Goal: Communication & Community: Answer question/provide support

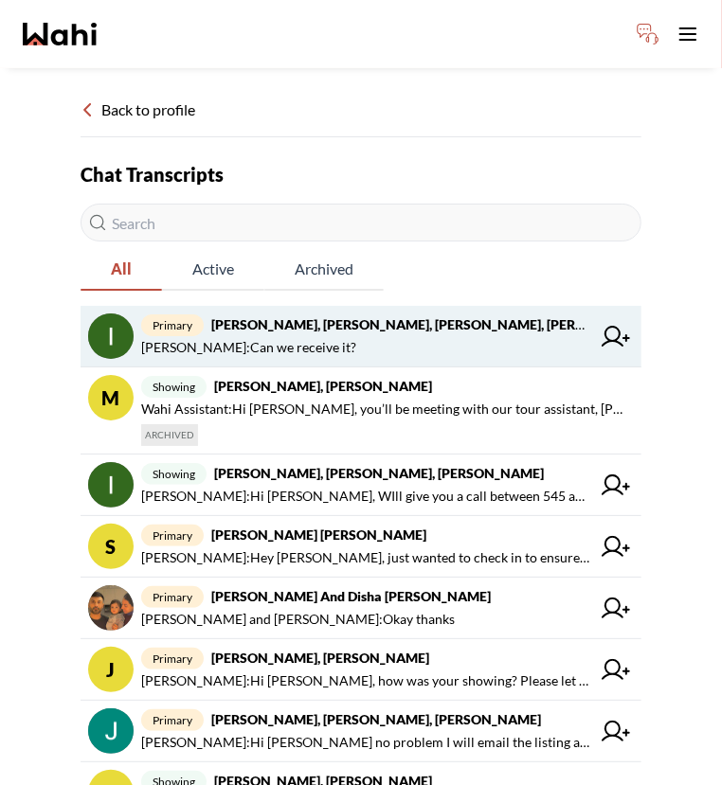
click at [309, 348] on span "Irina Krasyuk : Can we receive it?" at bounding box center [248, 347] width 215 height 23
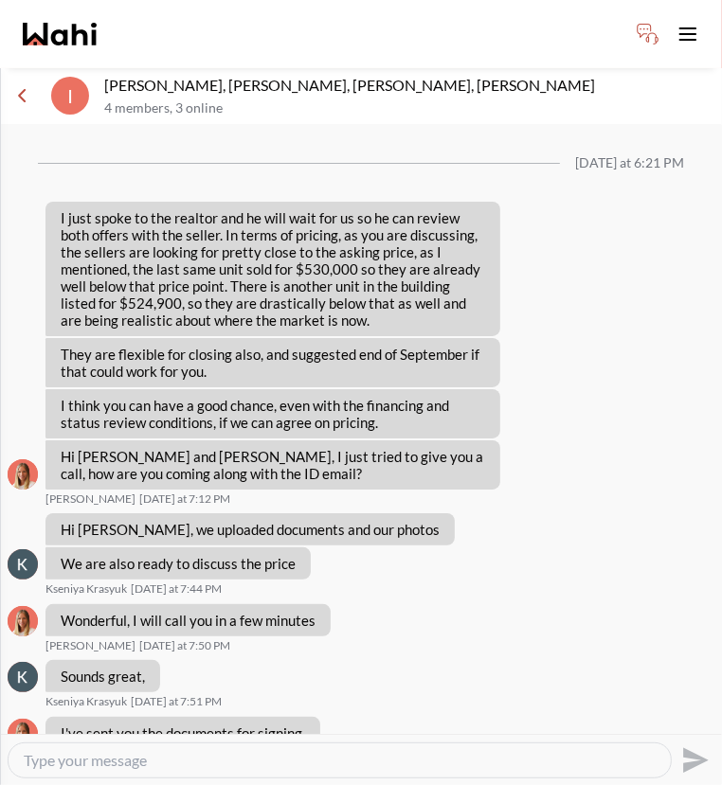
scroll to position [1485, 0]
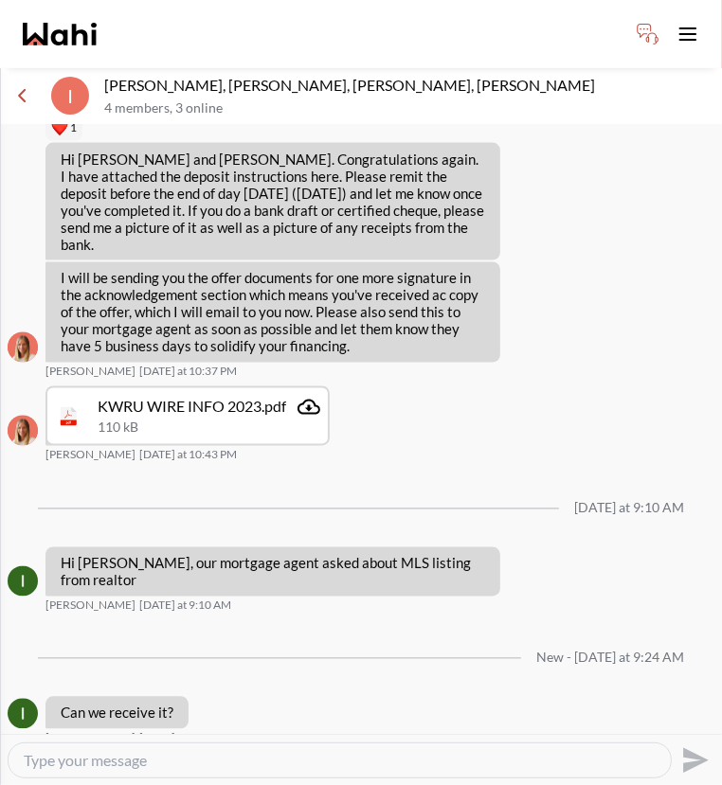
click at [258, 753] on textarea "Type your message" at bounding box center [340, 760] width 632 height 19
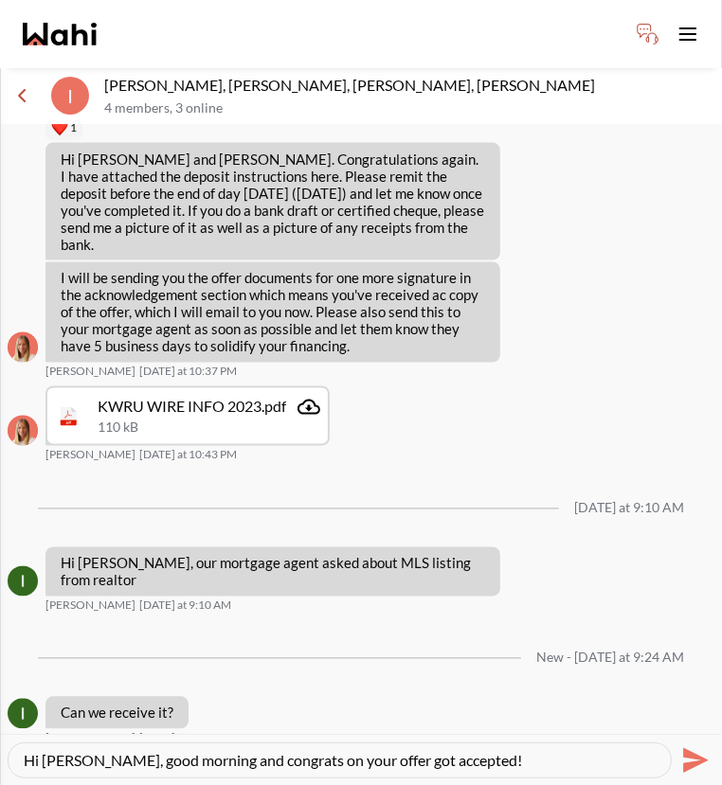
click at [460, 752] on textarea "Hi Irina, good morning and congrats on your offer got accepted!" at bounding box center [340, 760] width 632 height 19
type textarea "Hi Irina, good morning and congrats on your offer got accepted! Will send it to…"
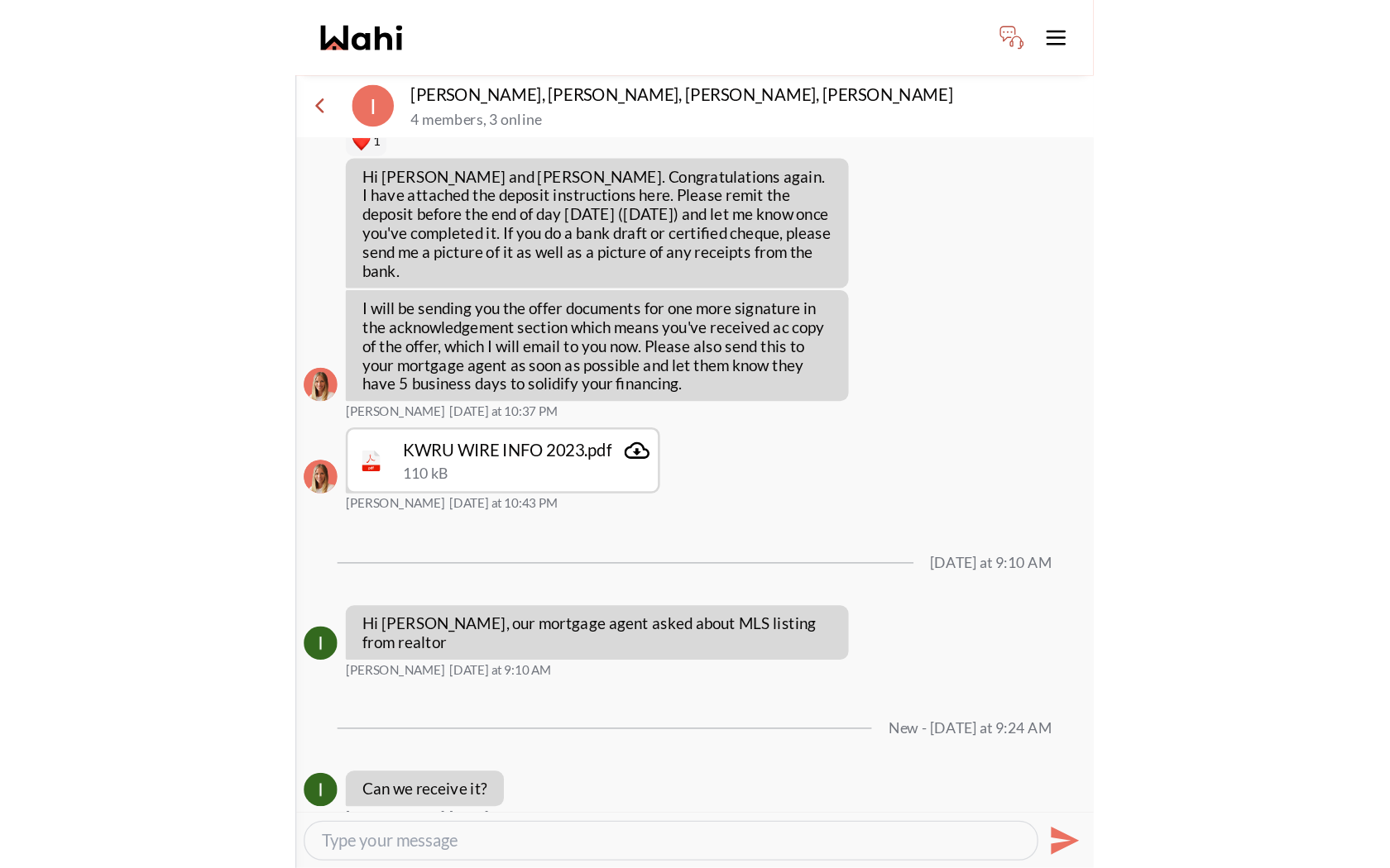
scroll to position [1361, 0]
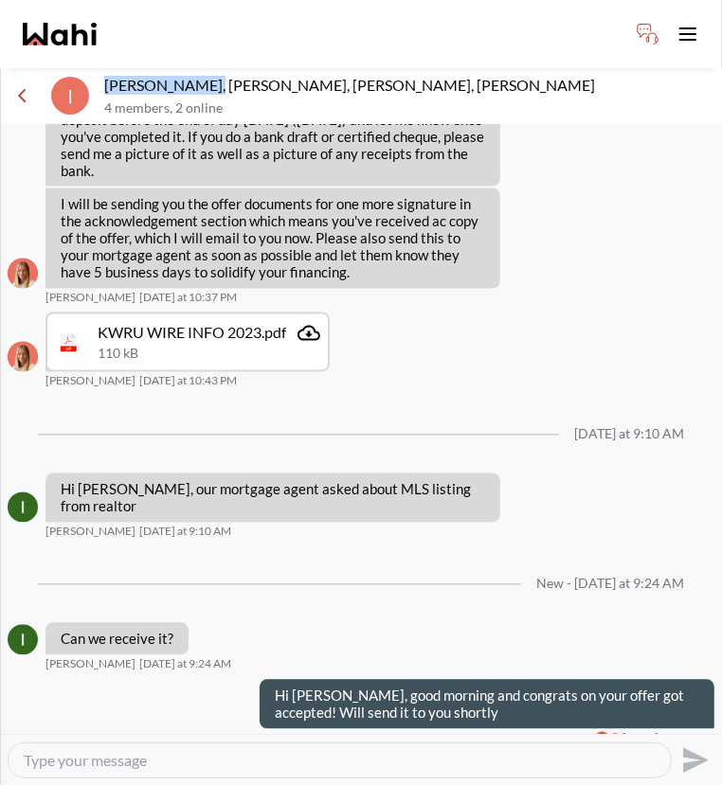
drag, startPoint x: 194, startPoint y: 84, endPoint x: 103, endPoint y: 90, distance: 91.1
click at [104, 90] on p "[PERSON_NAME], [PERSON_NAME], [PERSON_NAME], [PERSON_NAME]" at bounding box center [409, 85] width 610 height 19
copy p "Irina Krasyuk,"
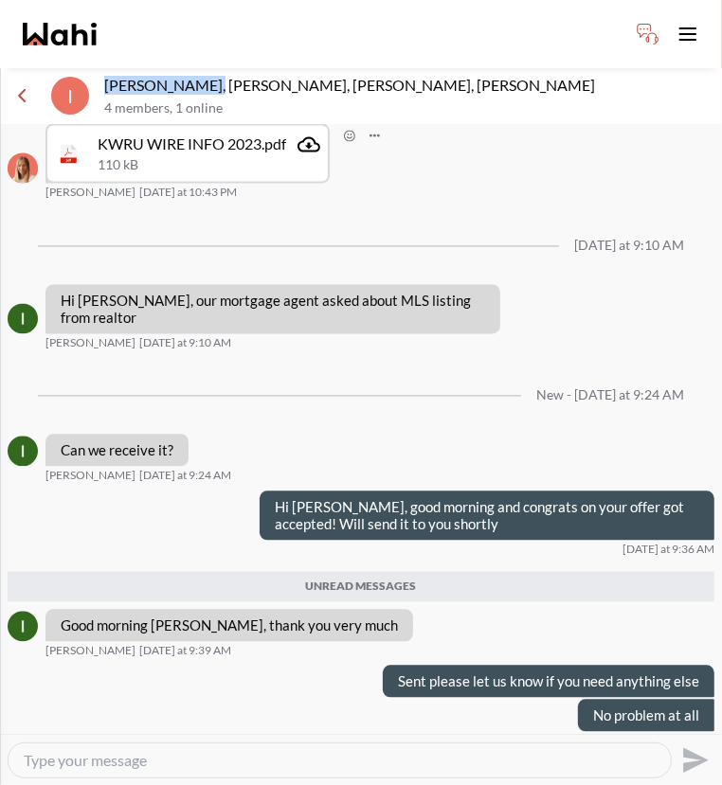
scroll to position [1752, 0]
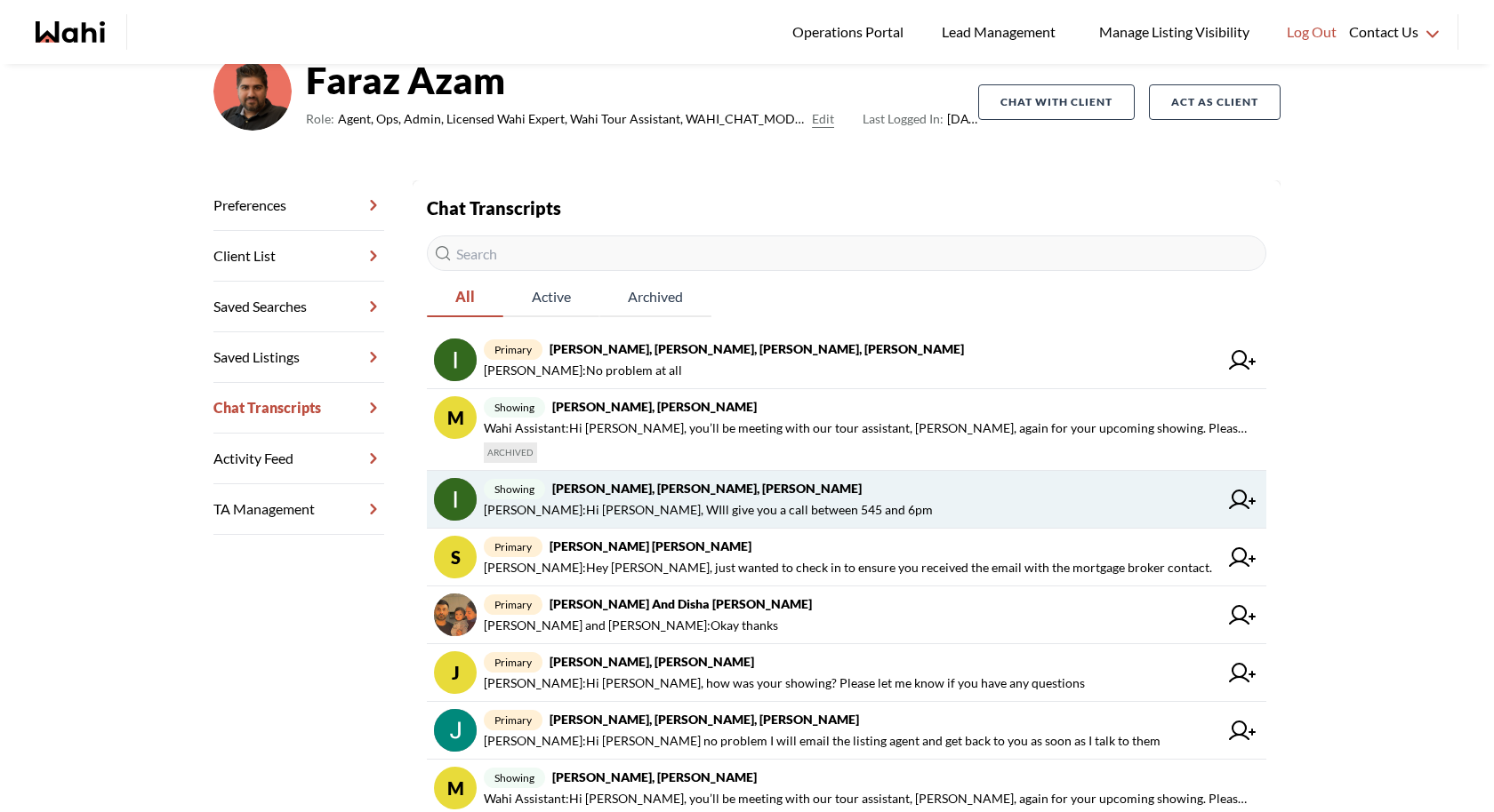
click at [688, 474] on link "showing Irina Krasyuk, Kseniya Krasyuk, Paul, Faraz Michelle Ryckman : Hi Irina…" at bounding box center [847, 500] width 839 height 58
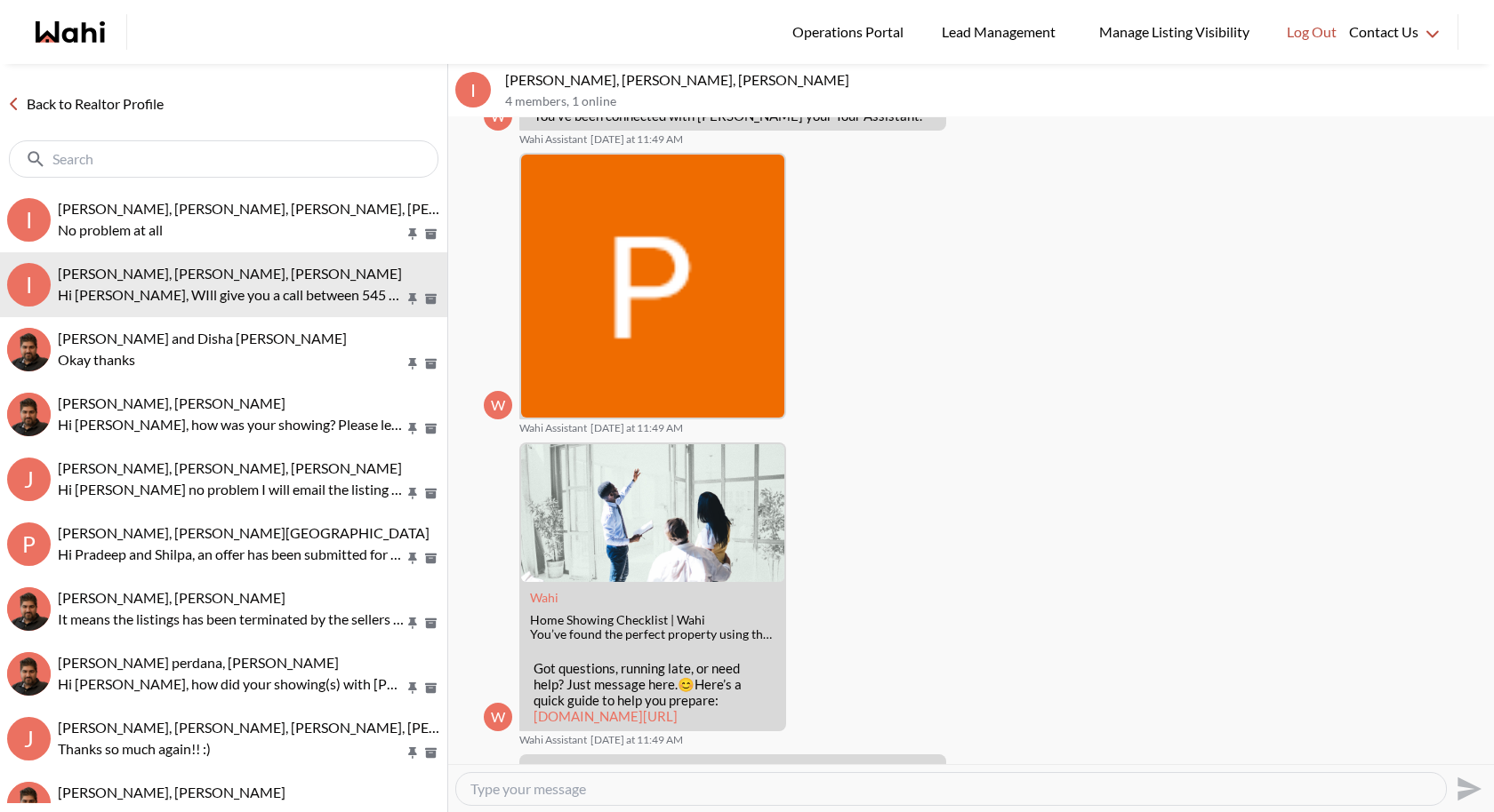
scroll to position [111, 0]
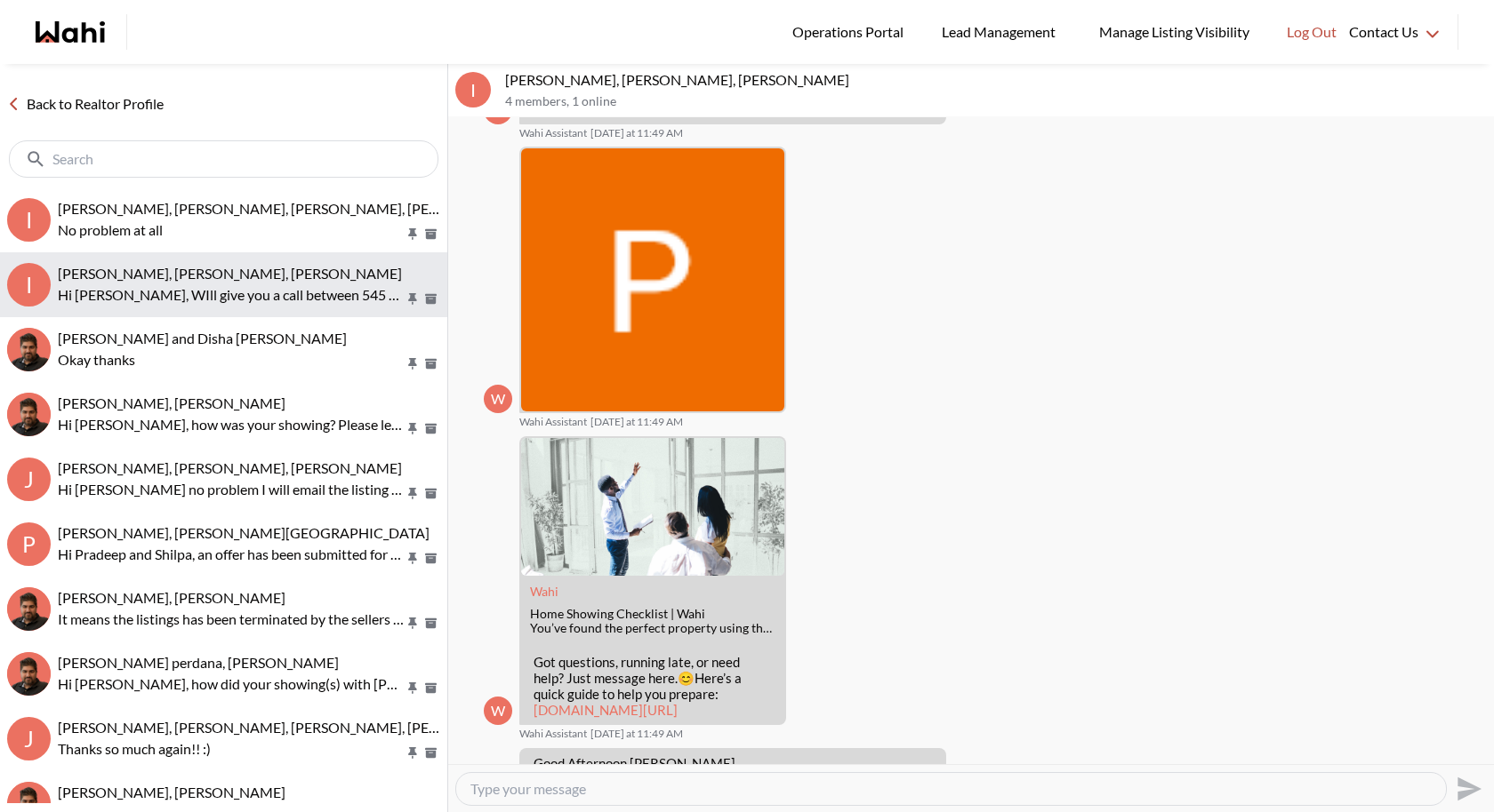
click at [267, 314] on button "I Irina Krasyuk, Kseniya Krasyuk, Paul, Faraz Hi Irina, WIll give you a call be…" at bounding box center [223, 284] width 447 height 65
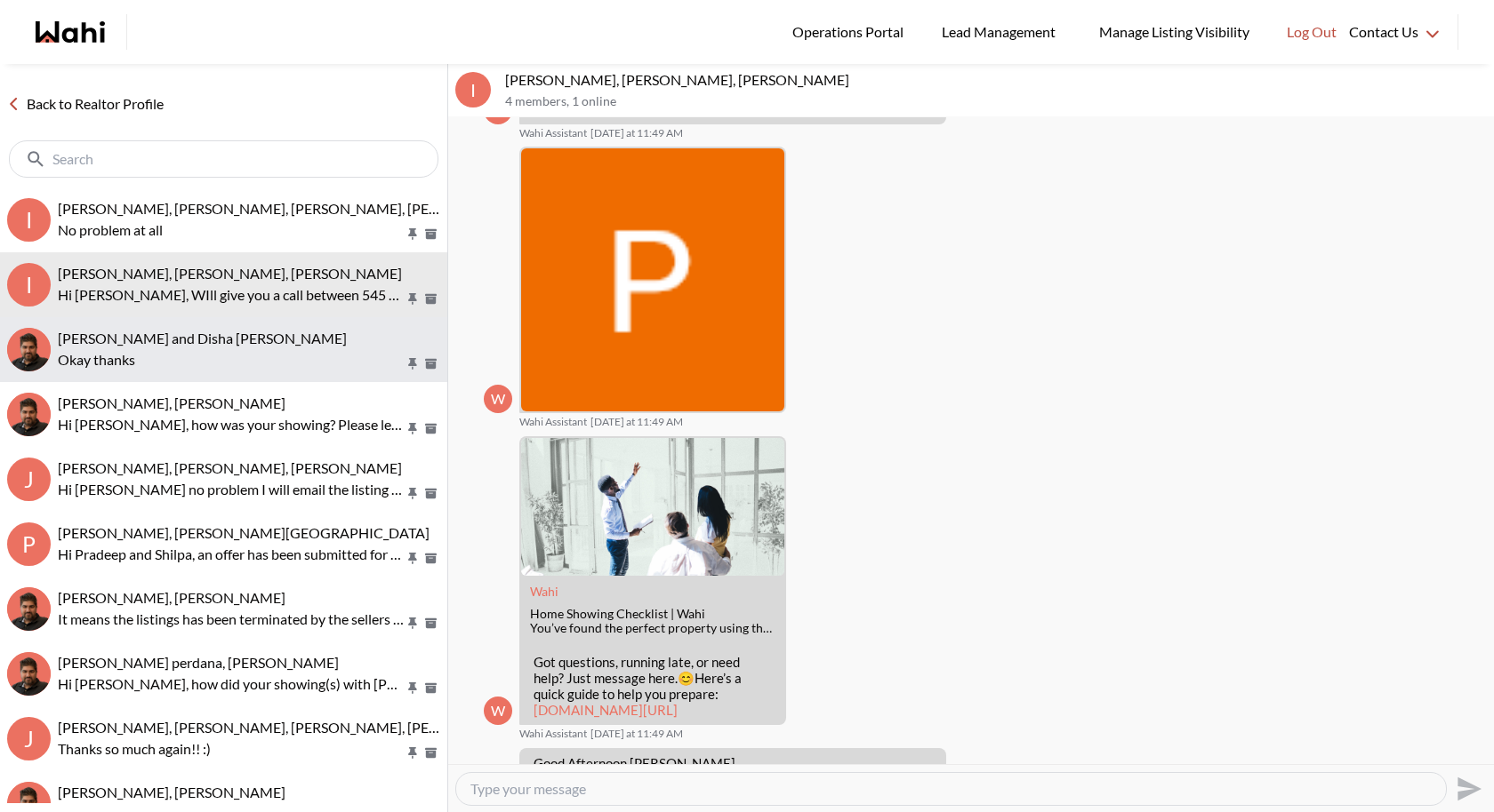
click at [245, 342] on div "Sidhant and Disha Vats, Faraz" at bounding box center [249, 338] width 382 height 18
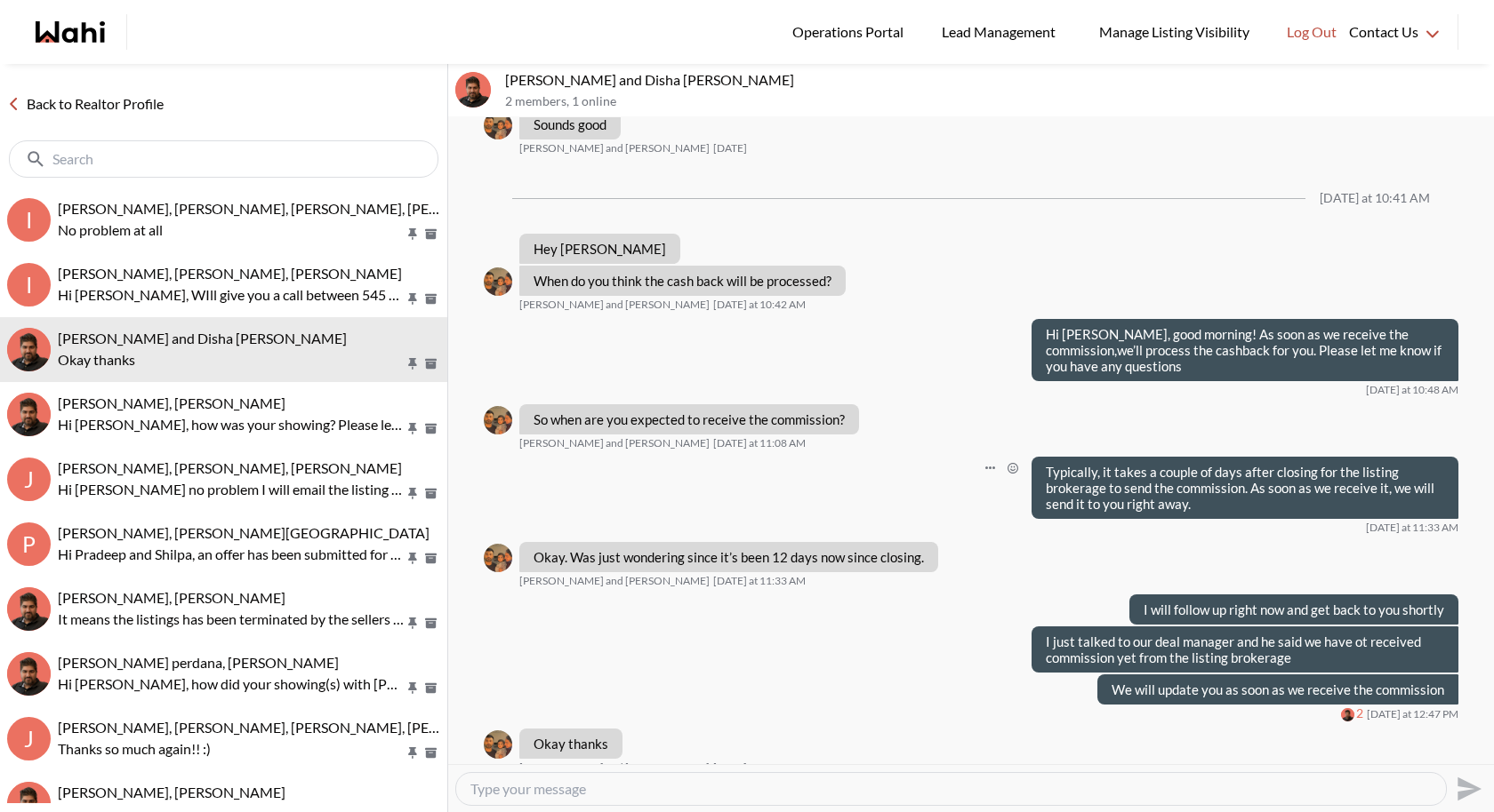
scroll to position [1265, 0]
click at [181, 354] on p "Okay thanks" at bounding box center [231, 360] width 347 height 22
drag, startPoint x: 179, startPoint y: 371, endPoint x: 730, endPoint y: 9, distance: 659.3
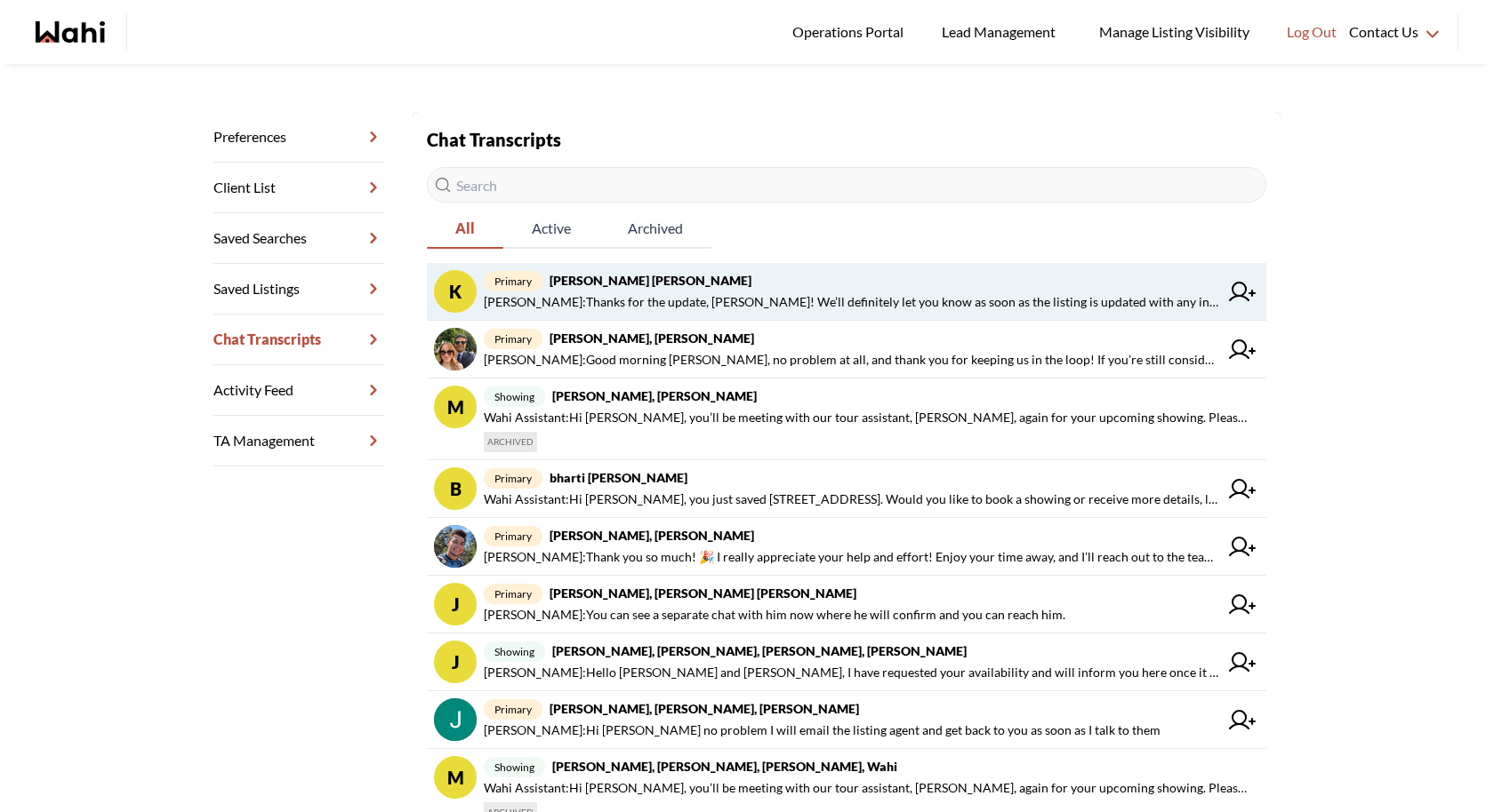
scroll to position [213, 0]
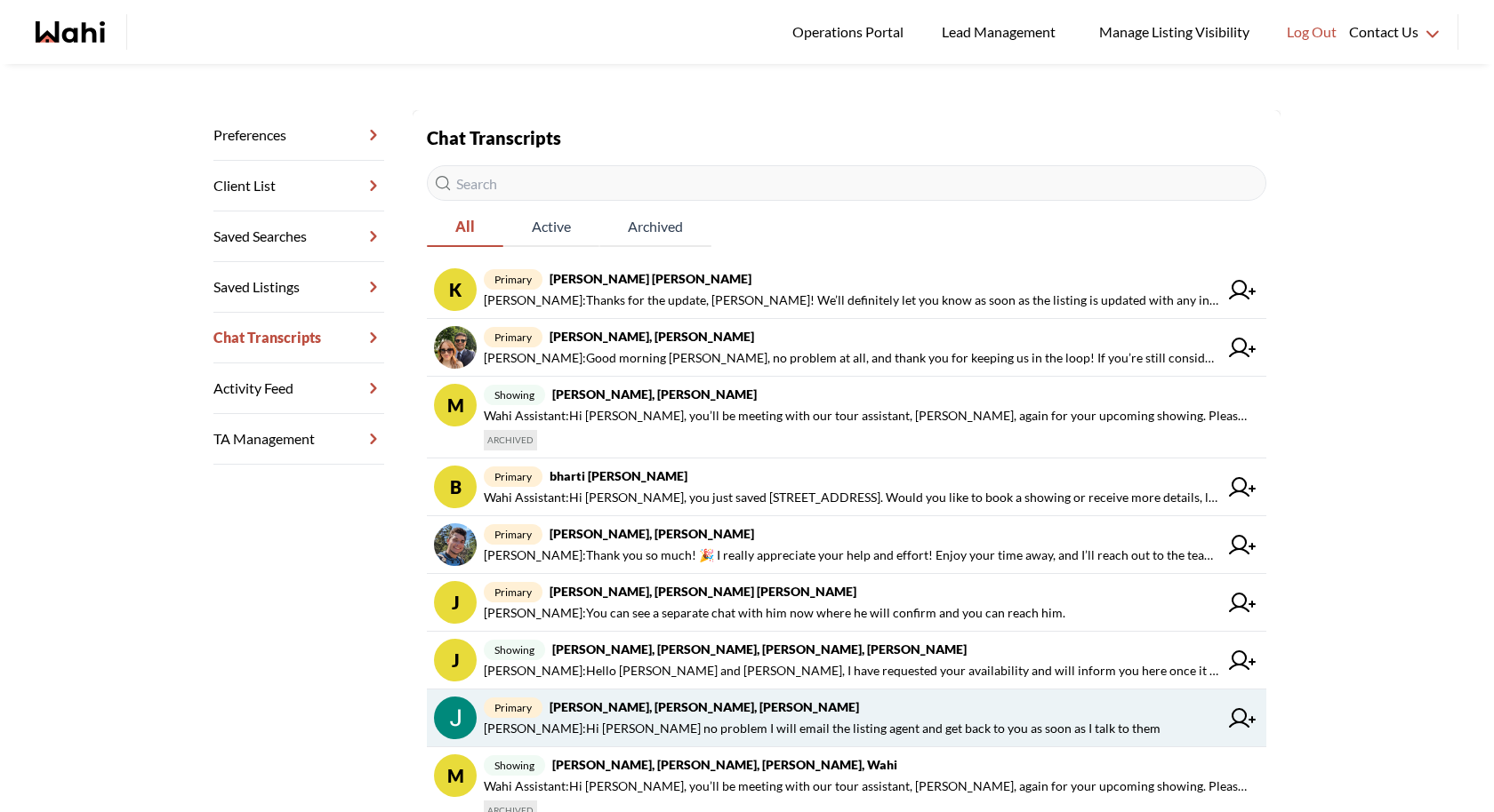
click at [751, 699] on strong "[PERSON_NAME], [PERSON_NAME], [PERSON_NAME]" at bounding box center [704, 707] width 310 height 15
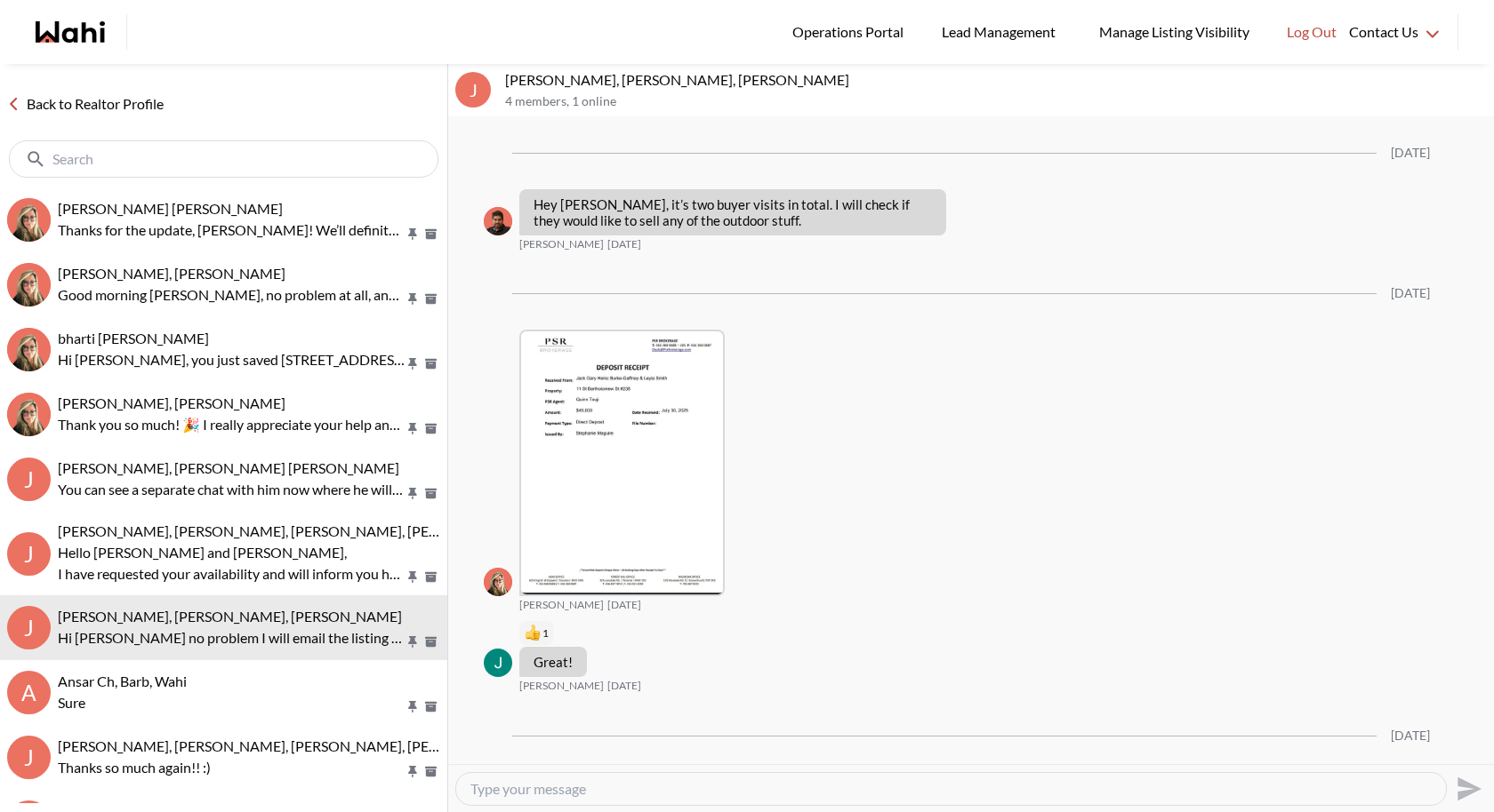
scroll to position [3402, 0]
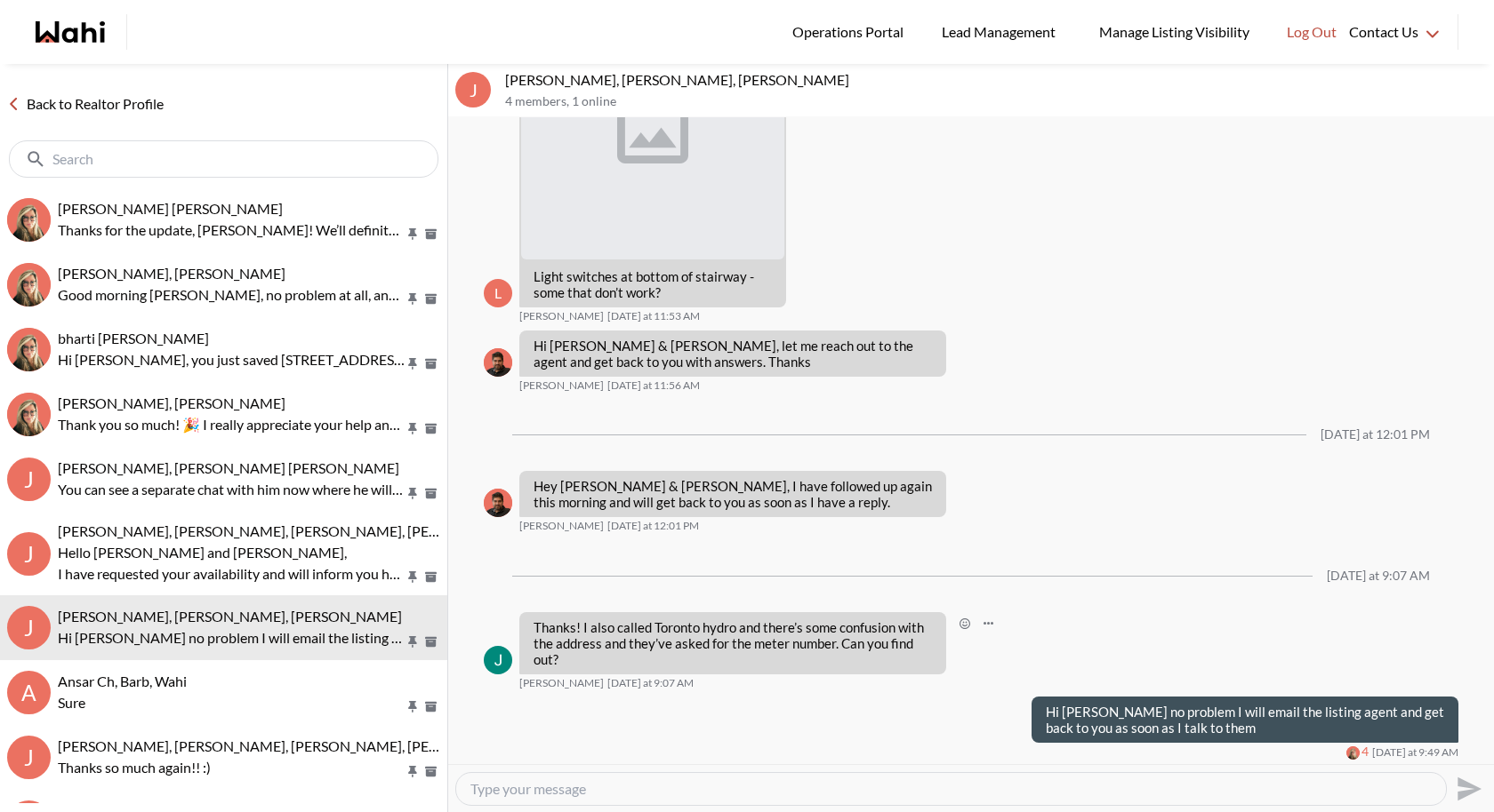
click at [559, 657] on p "Thanks! I also called Toronto hydro and there’s some confusion with the address…" at bounding box center [732, 643] width 398 height 48
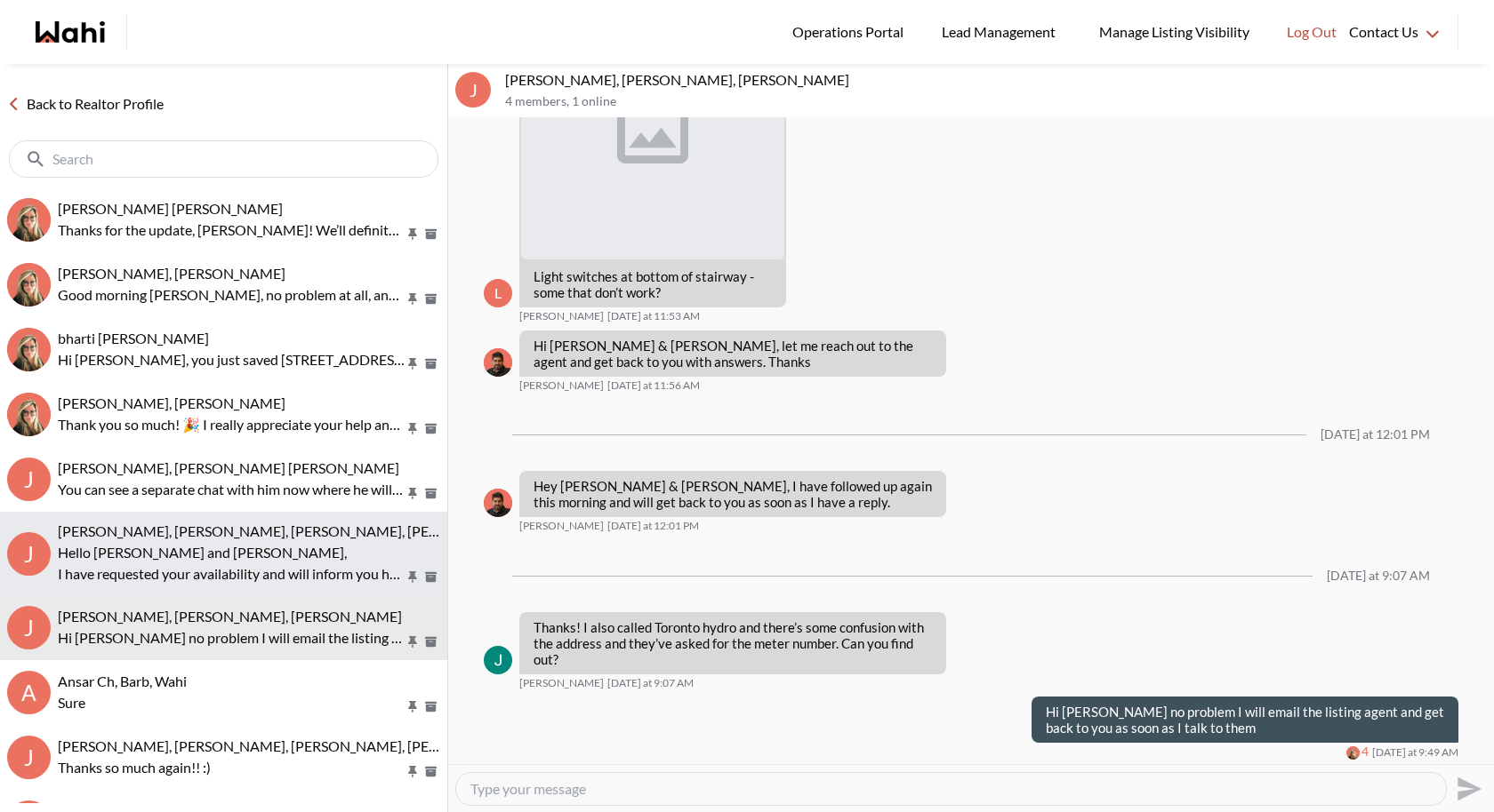
click at [189, 548] on p "Hello Jessica and Aman," at bounding box center [231, 553] width 347 height 22
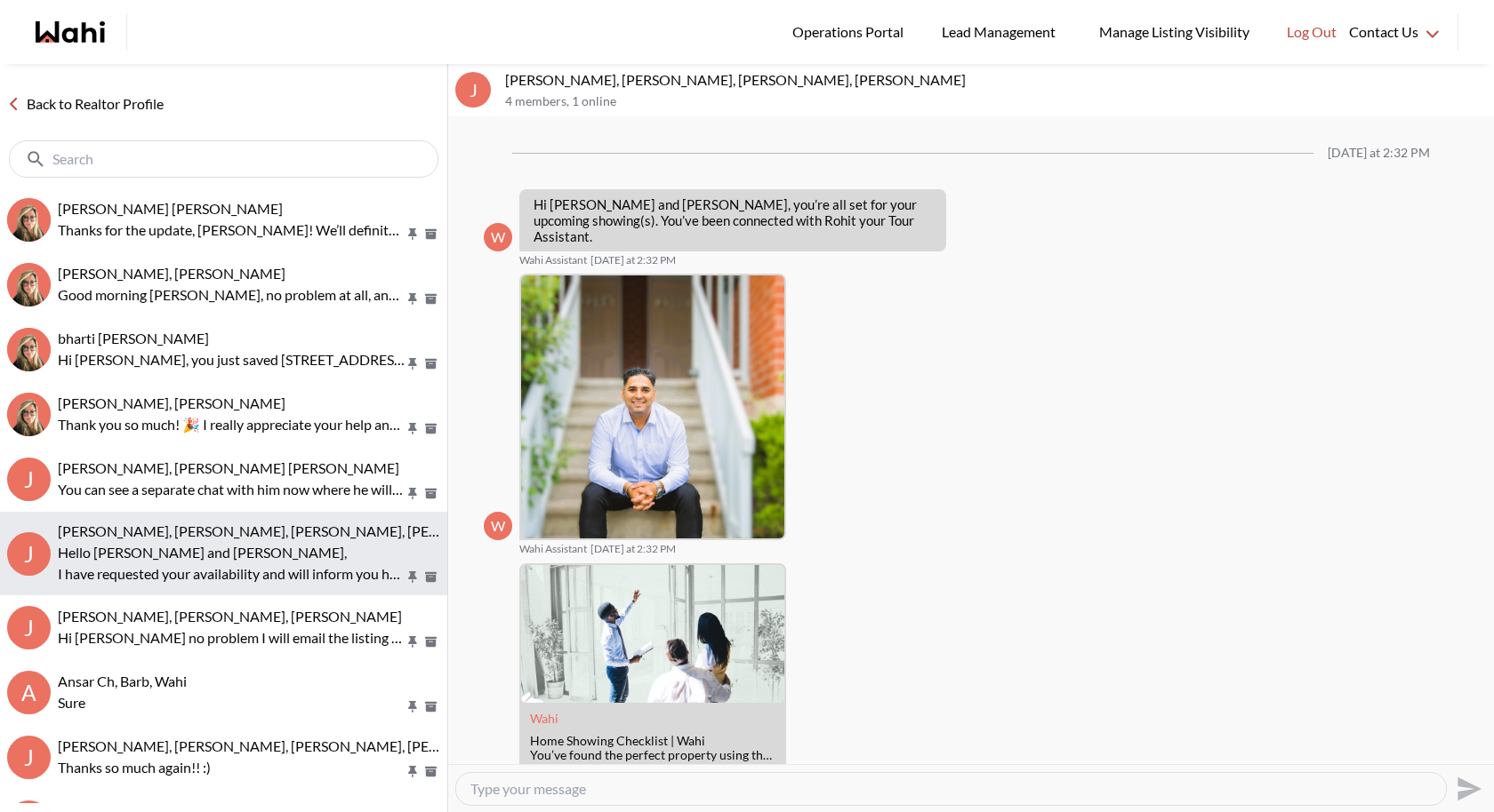
scroll to position [226, 0]
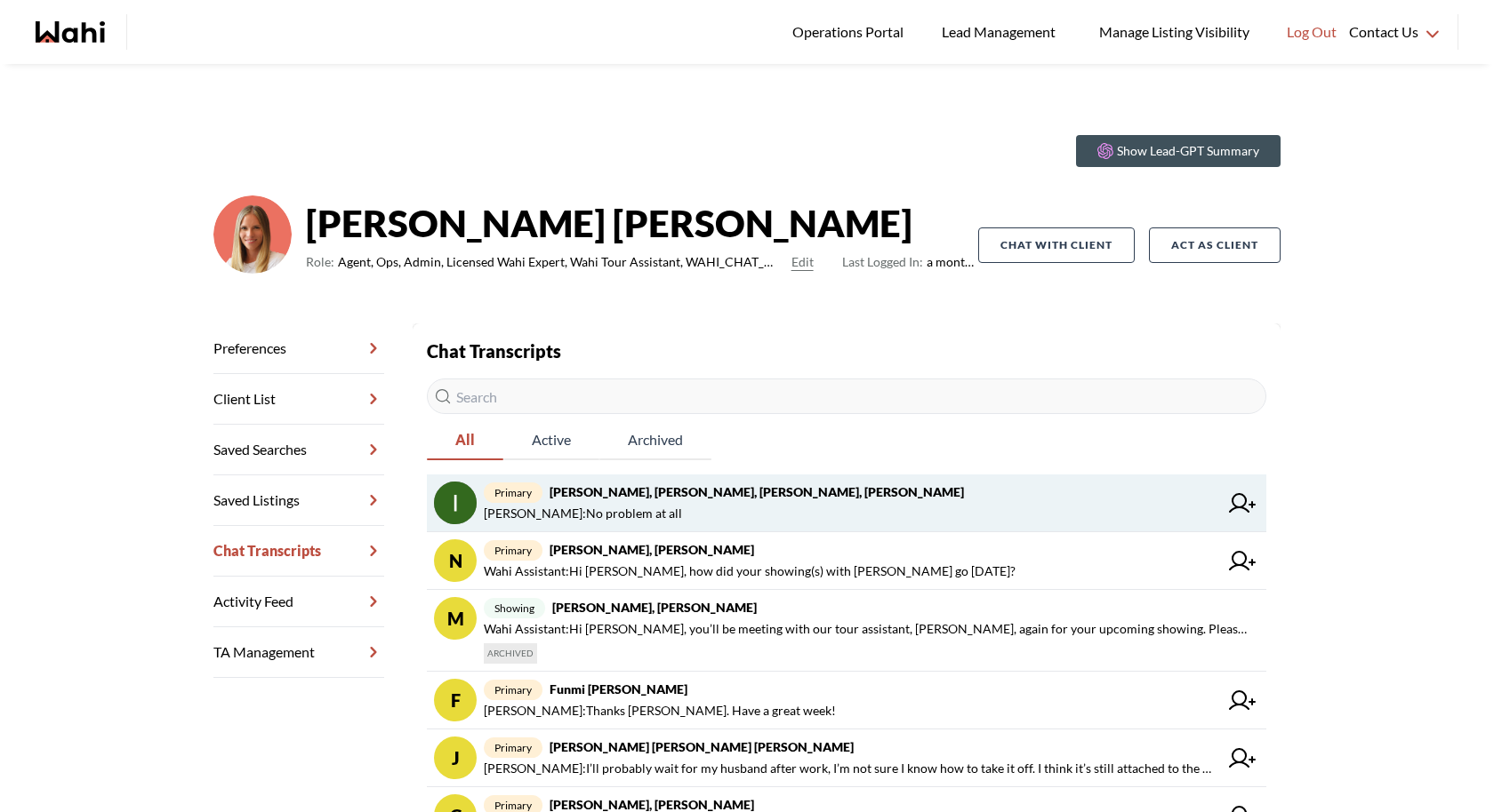
click at [693, 495] on strong "[PERSON_NAME], [PERSON_NAME], [PERSON_NAME], [PERSON_NAME]" at bounding box center [756, 492] width 414 height 15
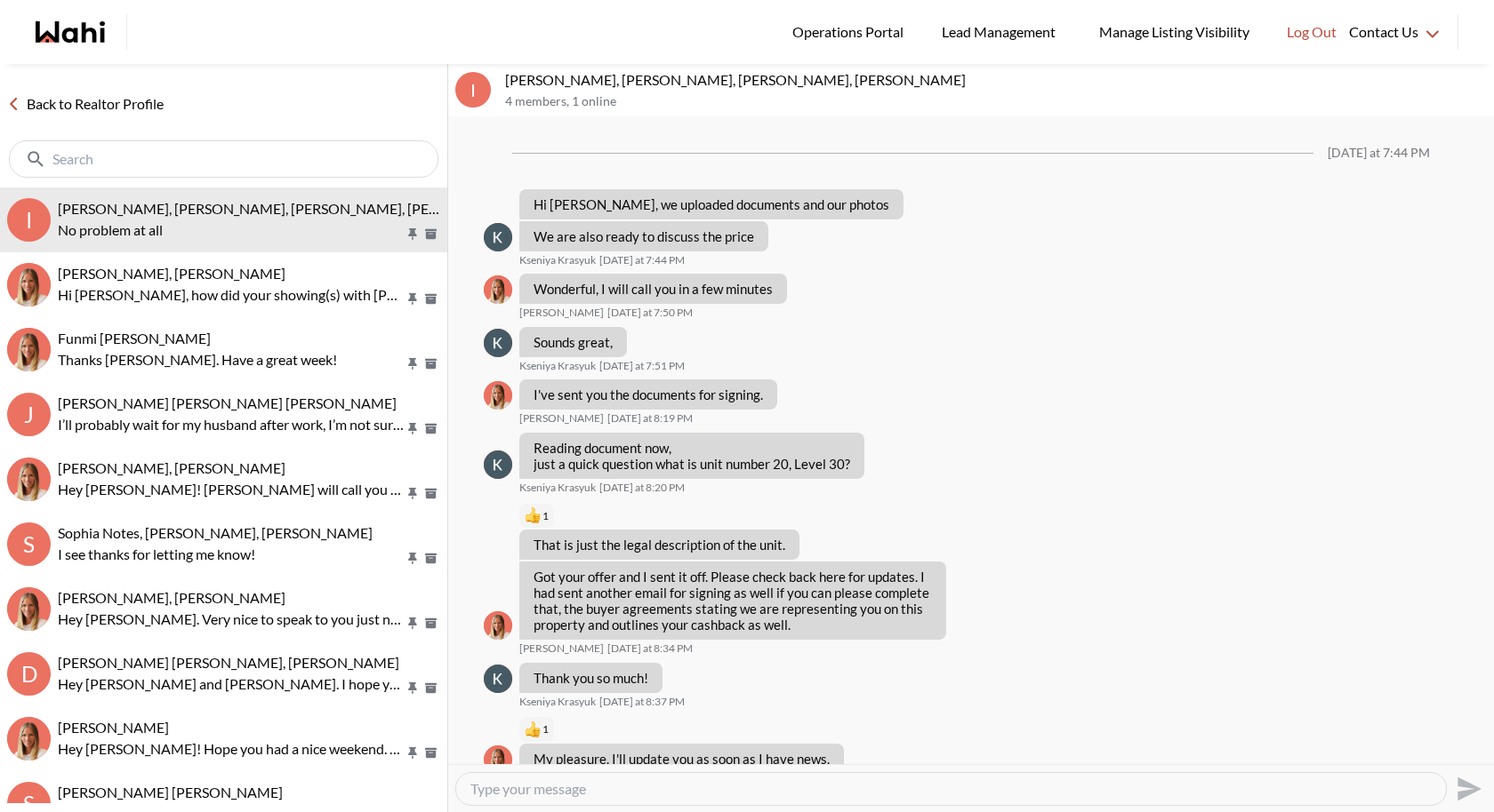
scroll to position [1141, 0]
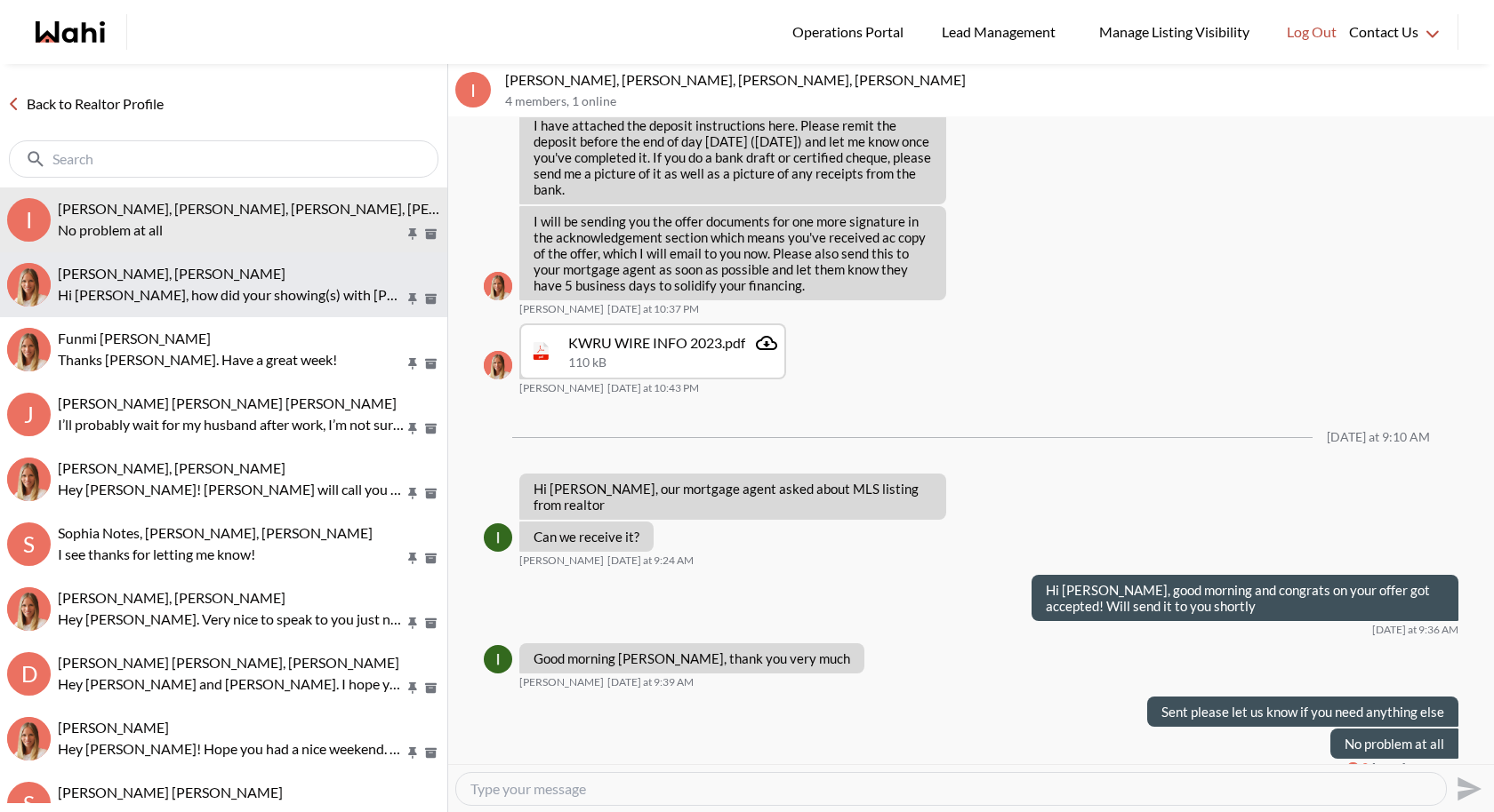
click at [162, 269] on span "[PERSON_NAME], [PERSON_NAME]" at bounding box center [172, 273] width 227 height 17
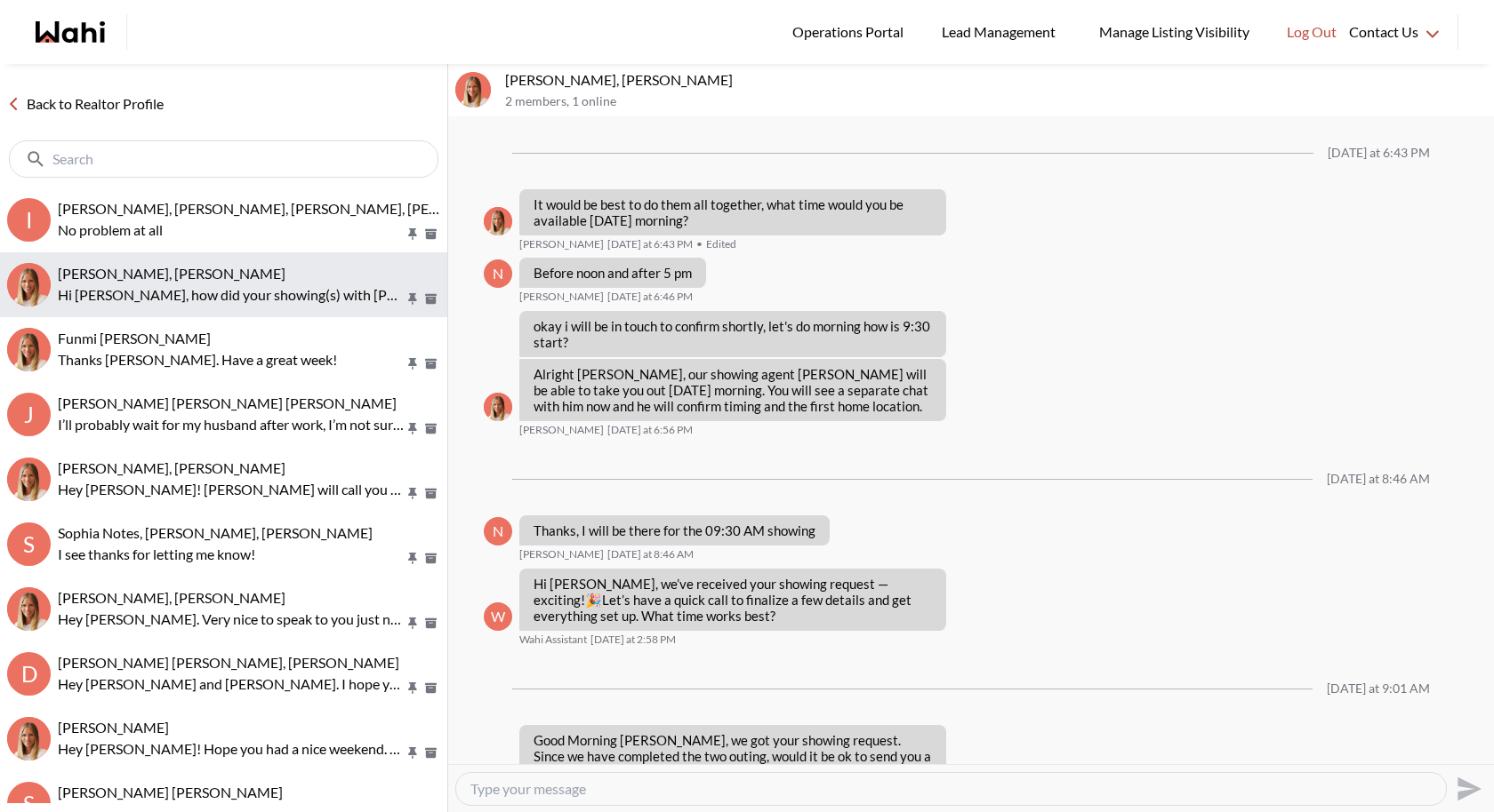
scroll to position [1405, 0]
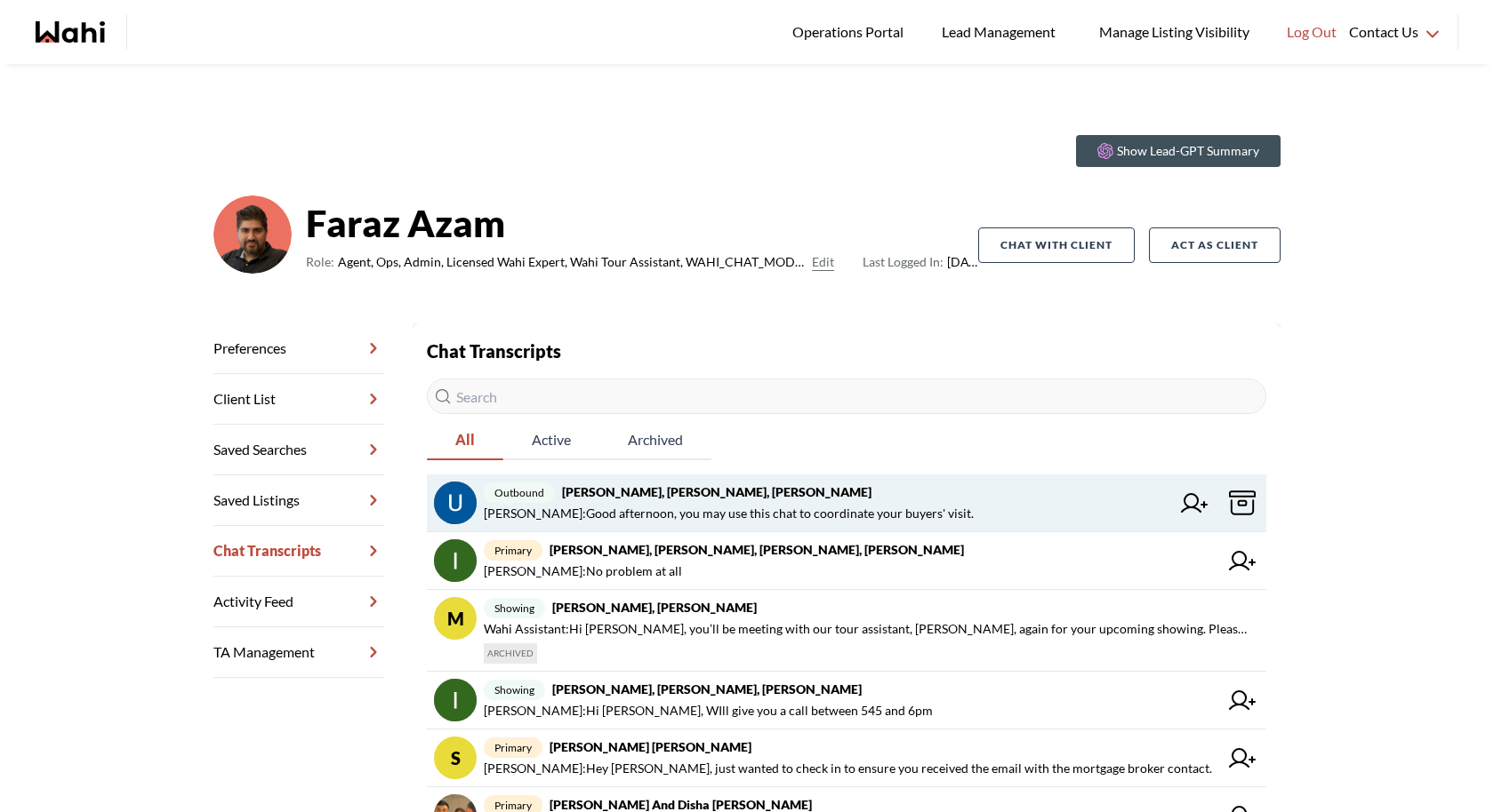
click at [899, 486] on span "outbound [PERSON_NAME], Faraz, Shannel, [PERSON_NAME]" at bounding box center [826, 492] width 686 height 22
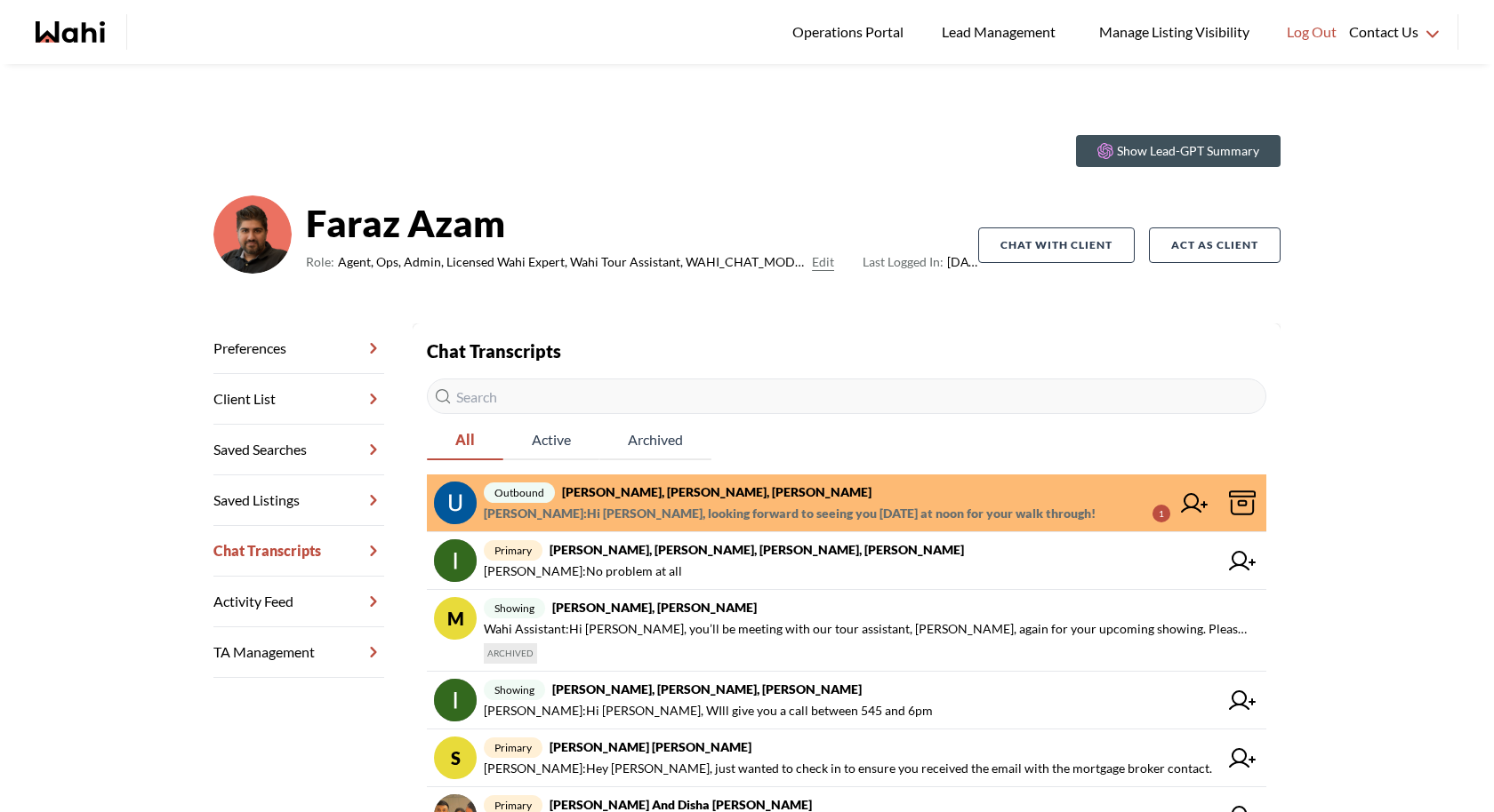
click at [794, 496] on span "outbound Uday Kakkar, Faraz, Shannel, Alicia" at bounding box center [826, 492] width 686 height 22
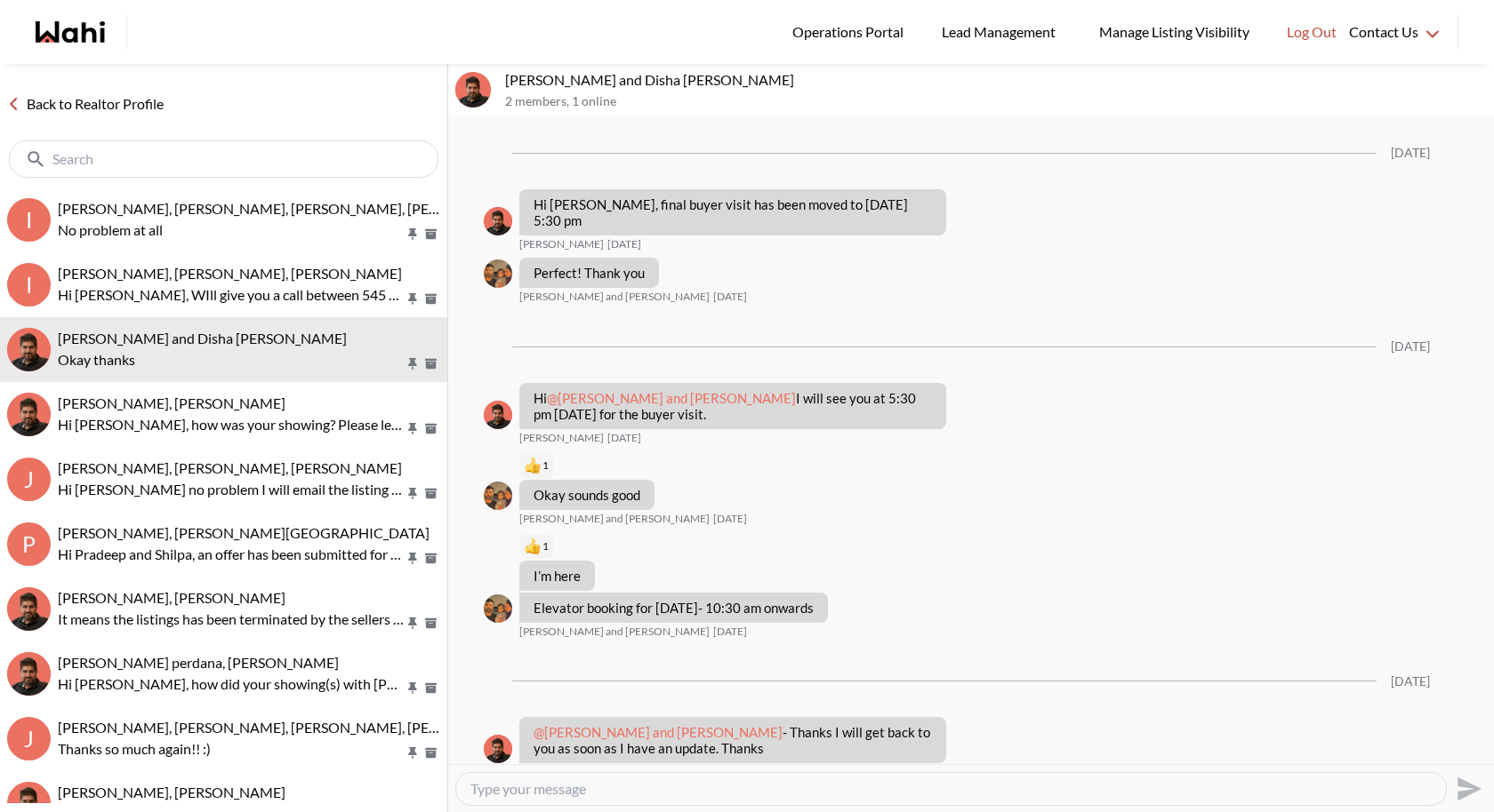
scroll to position [1265, 0]
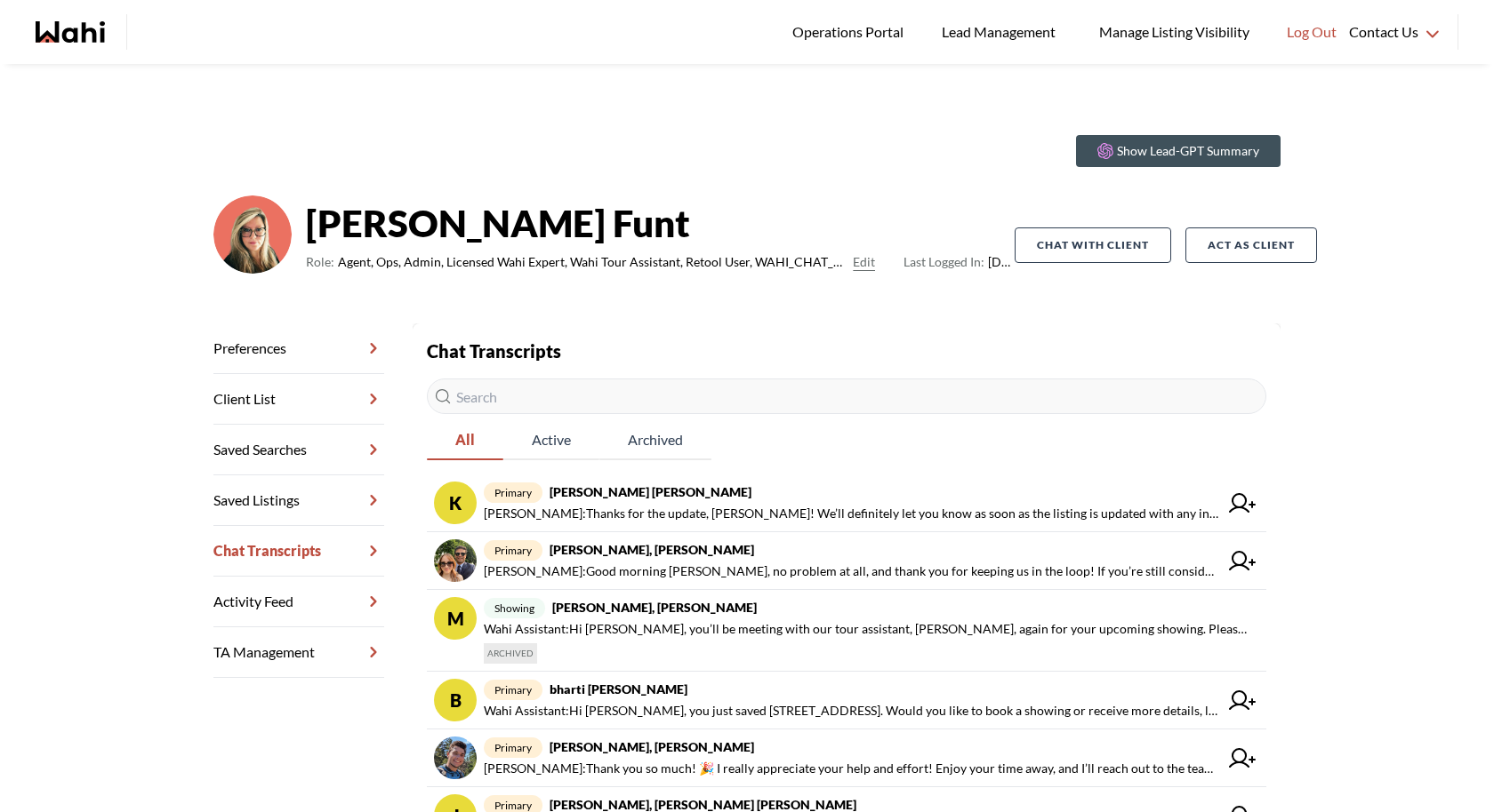
click at [524, 106] on div "Show Lead-GPT Summary [PERSON_NAME] Role: Agent, Ops, Admin, Licensed Wahi Expe…" at bounding box center [747, 650] width 1494 height 1172
